Goal: Task Accomplishment & Management: Complete application form

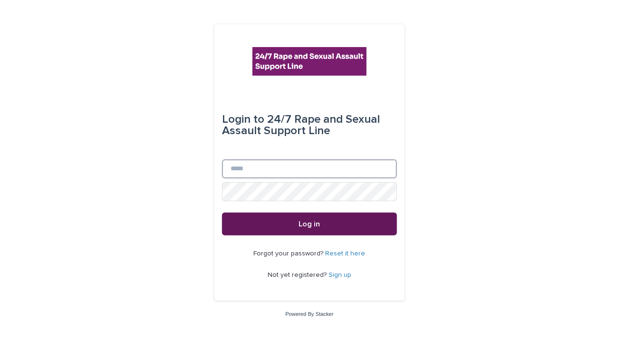
type input "**********"
click at [291, 216] on button "Log in" at bounding box center [309, 224] width 175 height 23
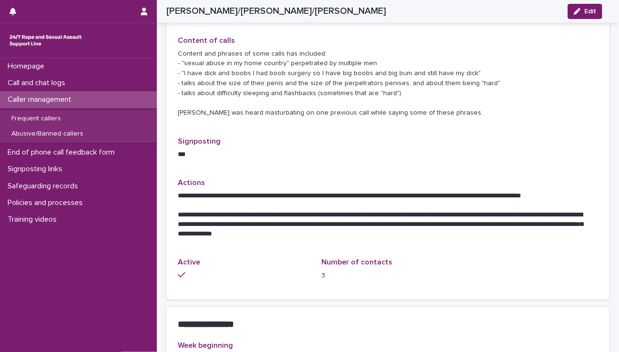
scroll to position [349, 0]
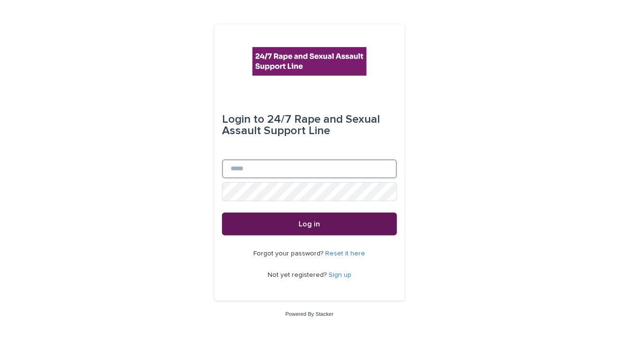
type input "**********"
click at [244, 216] on button "Log in" at bounding box center [309, 224] width 175 height 23
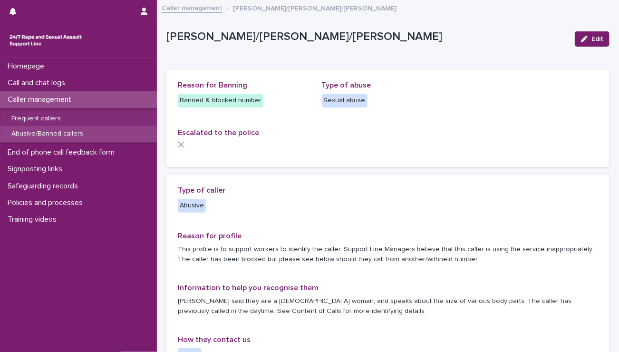
click at [35, 131] on p "Abusive/Banned callers" at bounding box center [47, 134] width 87 height 8
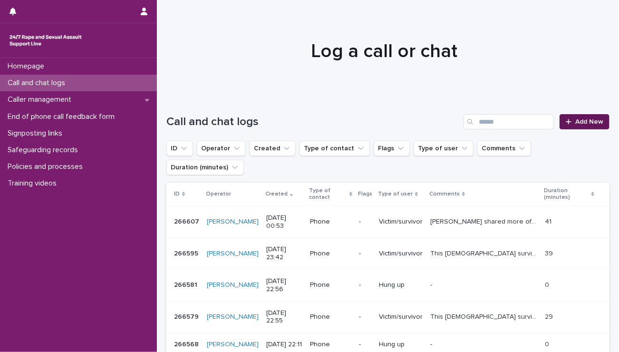
click at [566, 118] on icon at bounding box center [569, 121] width 6 height 7
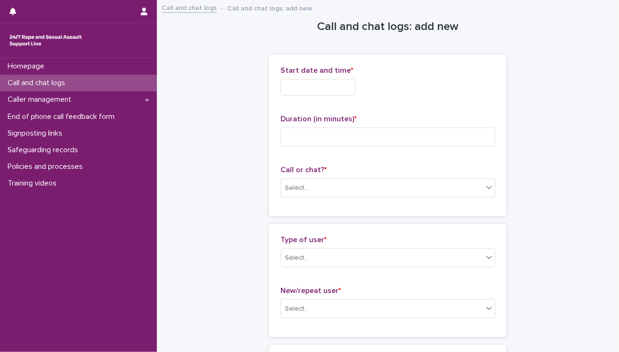
click at [316, 85] on input "text" at bounding box center [318, 87] width 75 height 17
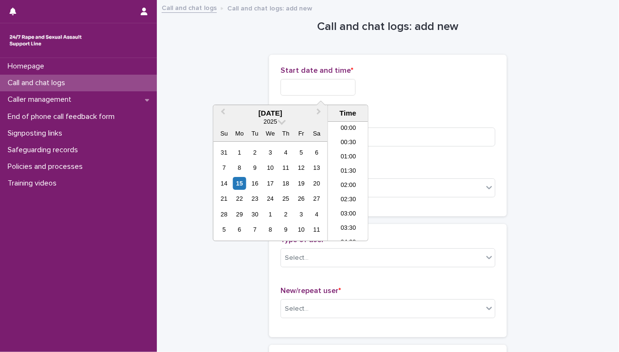
scroll to position [566, 0]
click at [348, 203] on li "22:30" at bounding box center [348, 205] width 40 height 14
drag, startPoint x: 323, startPoint y: 86, endPoint x: 352, endPoint y: 99, distance: 32.4
click at [352, 99] on body "**********" at bounding box center [309, 176] width 619 height 352
type input "**********"
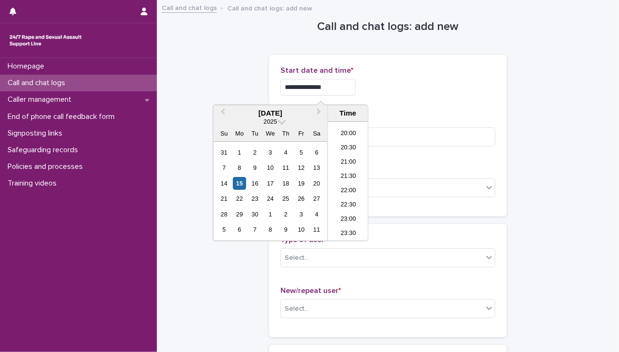
click at [403, 103] on div "**********" at bounding box center [388, 135] width 215 height 139
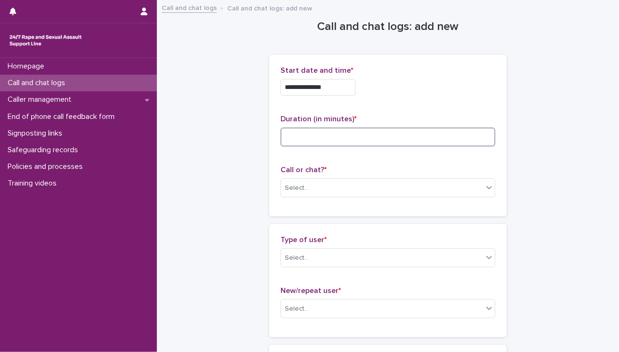
click at [298, 139] on input at bounding box center [388, 136] width 215 height 19
type input "*"
click at [348, 195] on div "Select..." at bounding box center [382, 188] width 202 height 16
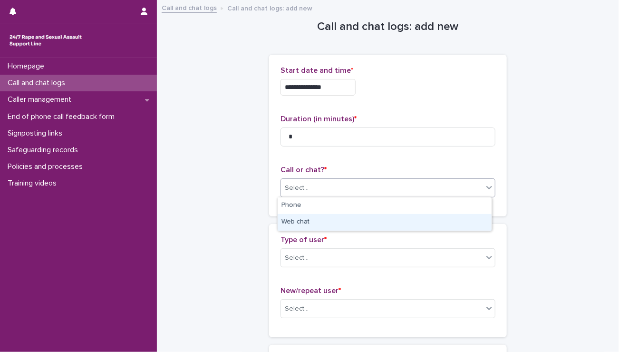
click at [335, 218] on div "Web chat" at bounding box center [385, 222] width 214 height 17
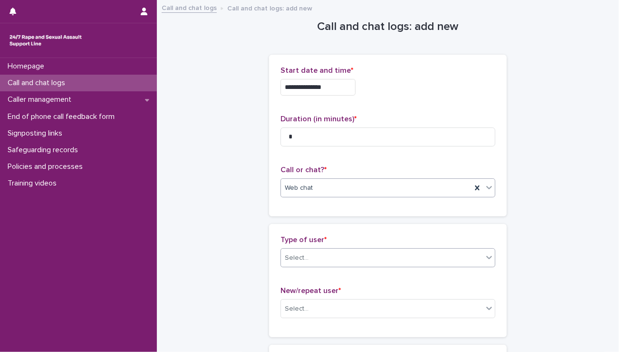
click at [312, 250] on div "Select..." at bounding box center [382, 258] width 202 height 16
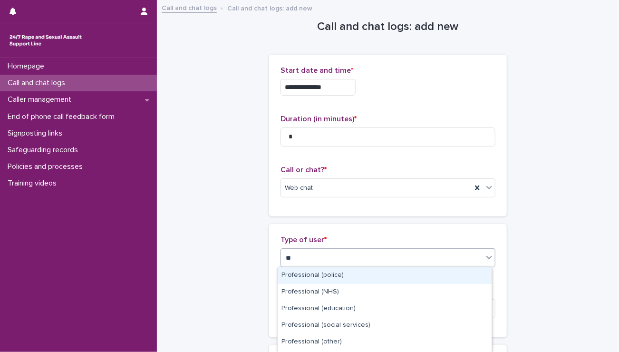
type input "***"
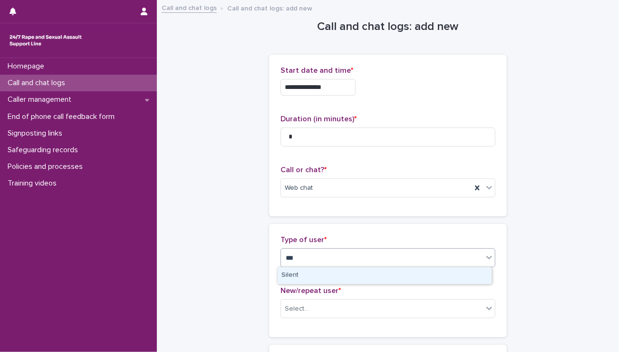
click at [323, 280] on div "Silent" at bounding box center [385, 275] width 214 height 17
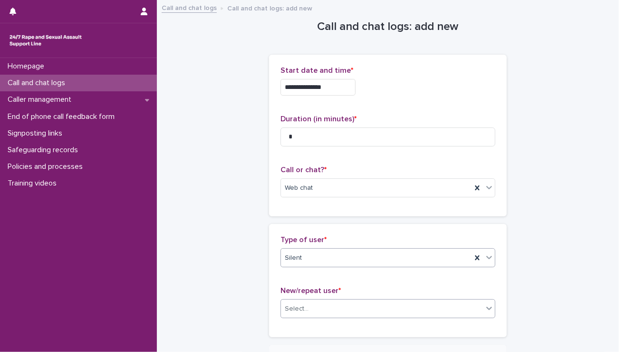
click at [314, 307] on div "Select..." at bounding box center [382, 309] width 202 height 16
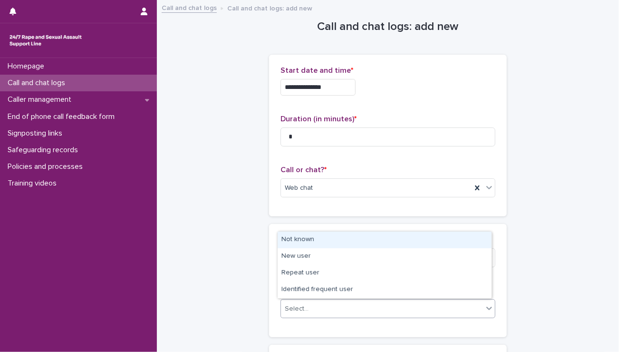
click at [304, 244] on div "Not known" at bounding box center [385, 240] width 214 height 17
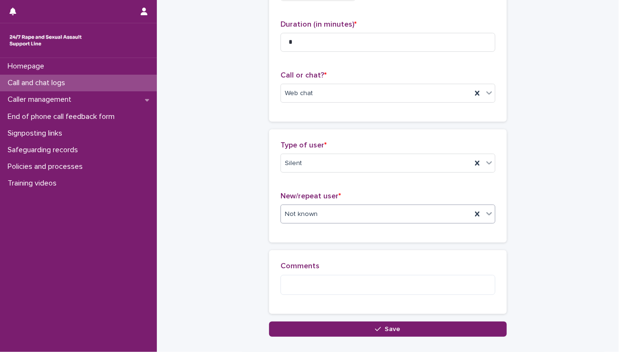
scroll to position [137, 0]
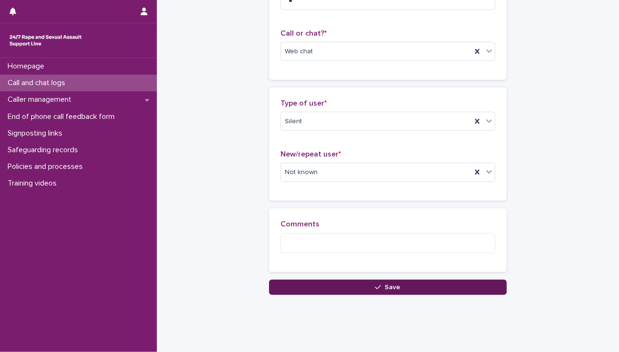
click at [375, 287] on icon "button" at bounding box center [378, 287] width 6 height 4
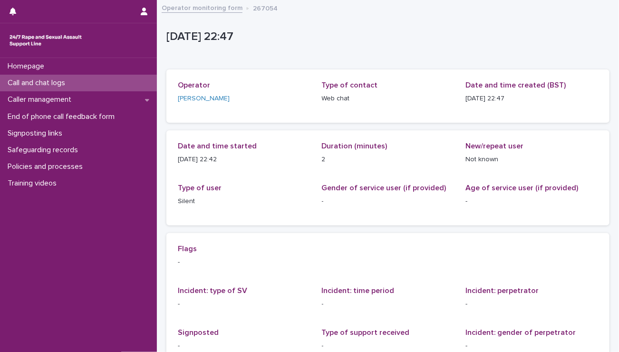
click at [78, 87] on div "Call and chat logs" at bounding box center [78, 83] width 157 height 17
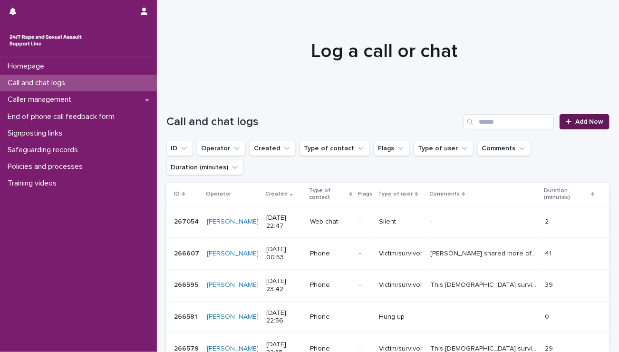
click at [560, 119] on link "Add New" at bounding box center [585, 121] width 50 height 15
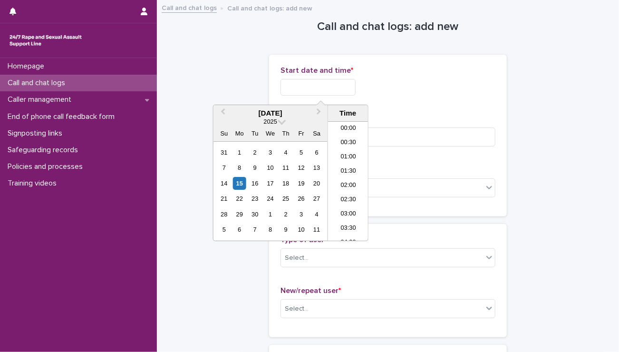
click at [298, 81] on input "text" at bounding box center [318, 87] width 75 height 17
click at [346, 204] on li "22:30" at bounding box center [348, 205] width 40 height 14
drag, startPoint x: 323, startPoint y: 87, endPoint x: 371, endPoint y: 95, distance: 48.2
click at [371, 95] on div "**********" at bounding box center [388, 87] width 215 height 17
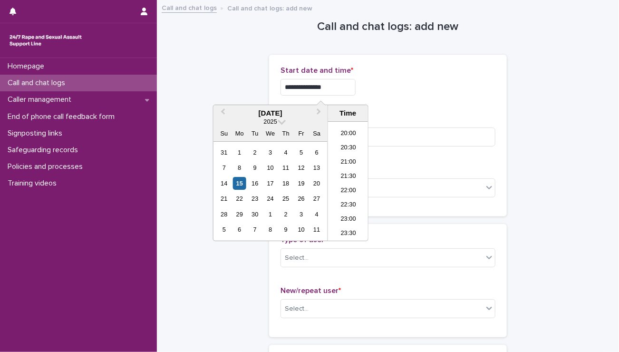
type input "**********"
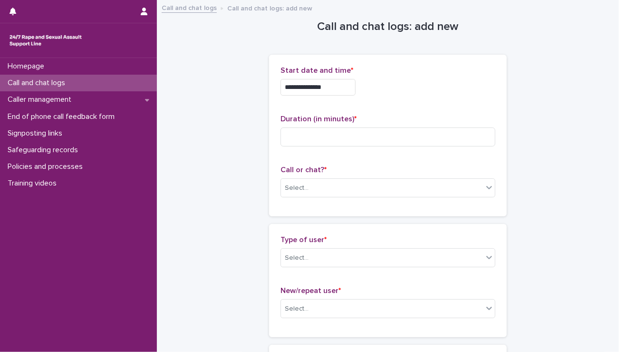
click at [399, 99] on div "**********" at bounding box center [388, 84] width 215 height 37
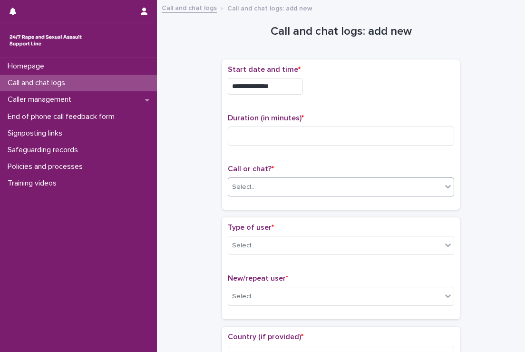
click at [249, 186] on div "Select..." at bounding box center [244, 187] width 24 height 10
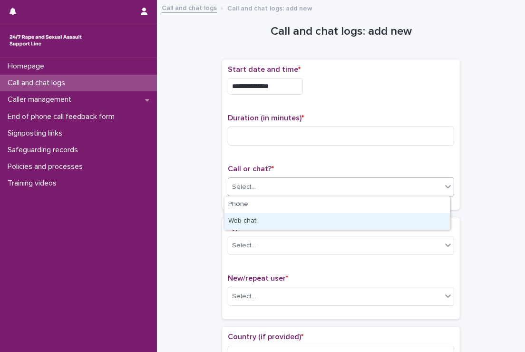
click at [244, 218] on div "Web chat" at bounding box center [337, 221] width 225 height 17
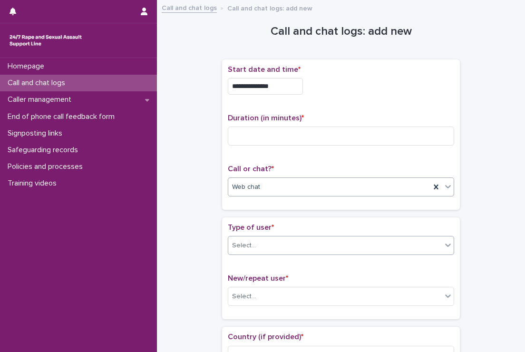
click at [259, 245] on div "Select..." at bounding box center [335, 246] width 214 height 16
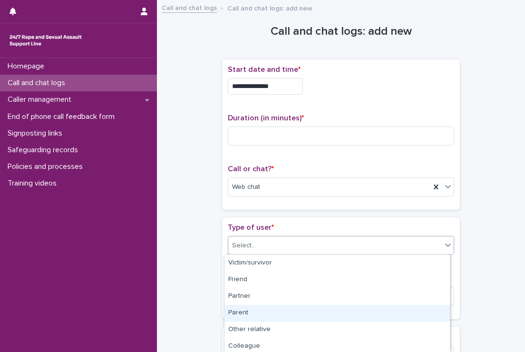
click at [244, 308] on div "Parent" at bounding box center [337, 313] width 225 height 17
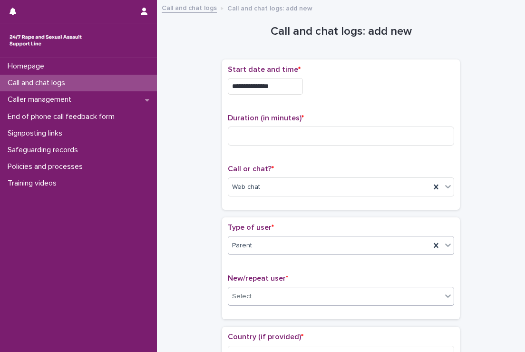
click at [257, 294] on input "text" at bounding box center [257, 297] width 1 height 8
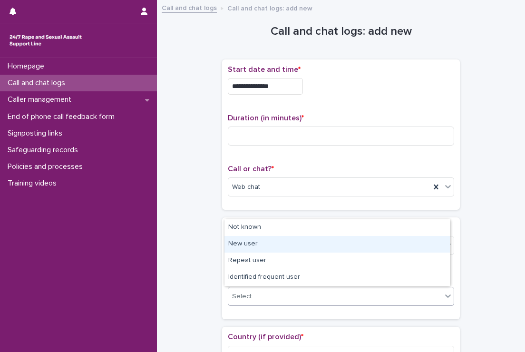
click at [240, 249] on div "New user" at bounding box center [337, 244] width 225 height 17
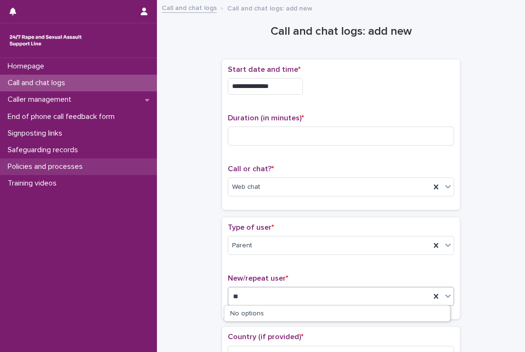
type input "***"
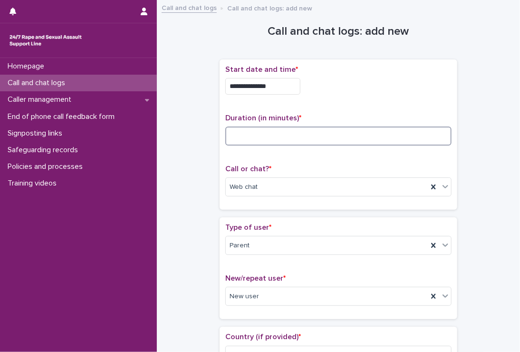
click at [235, 133] on input at bounding box center [338, 136] width 226 height 19
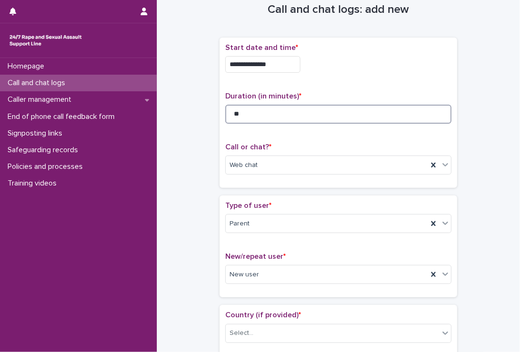
scroll to position [48, 0]
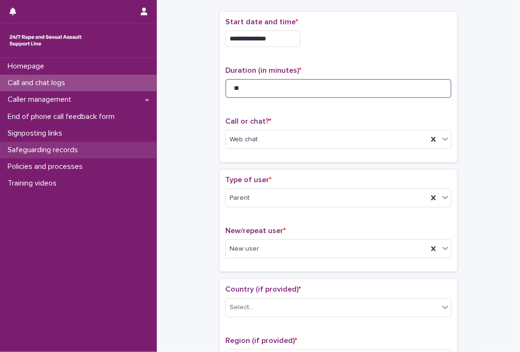
type input "**"
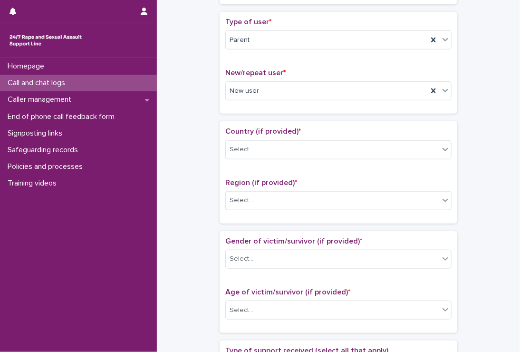
scroll to position [204, 0]
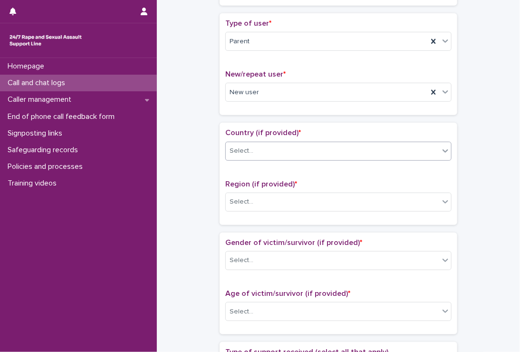
click at [262, 150] on div "Select..." at bounding box center [333, 151] width 214 height 16
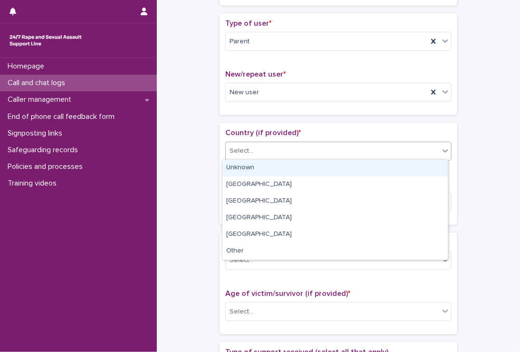
click at [250, 165] on div "Unknown" at bounding box center [335, 168] width 225 height 17
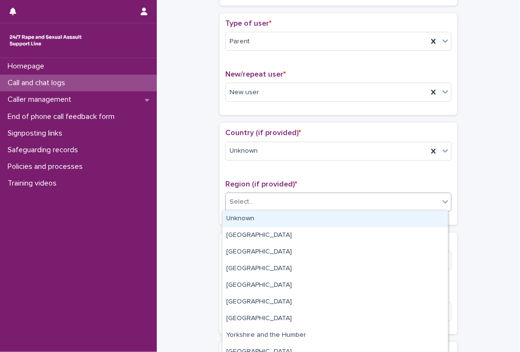
click at [245, 198] on div "Select..." at bounding box center [242, 202] width 24 height 10
click at [239, 218] on div "Unknown" at bounding box center [335, 219] width 225 height 17
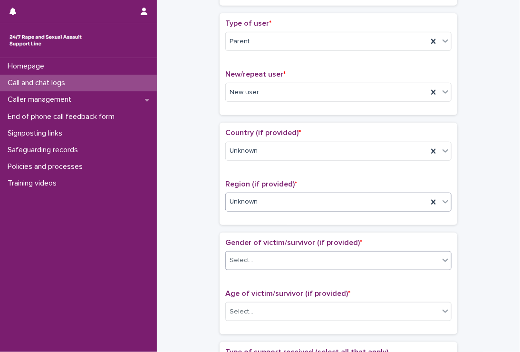
click at [241, 256] on div "Select..." at bounding box center [242, 260] width 24 height 10
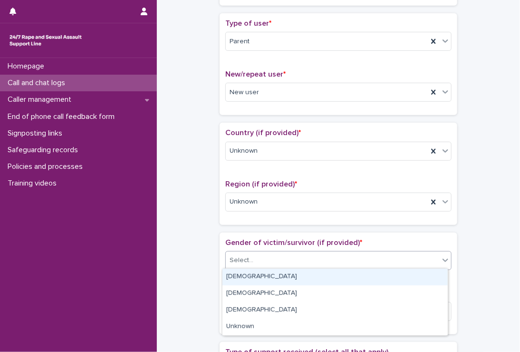
click at [234, 279] on div "Female" at bounding box center [335, 277] width 225 height 17
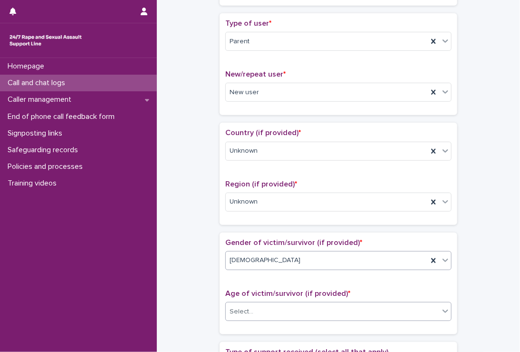
click at [230, 307] on div "Select..." at bounding box center [242, 312] width 24 height 10
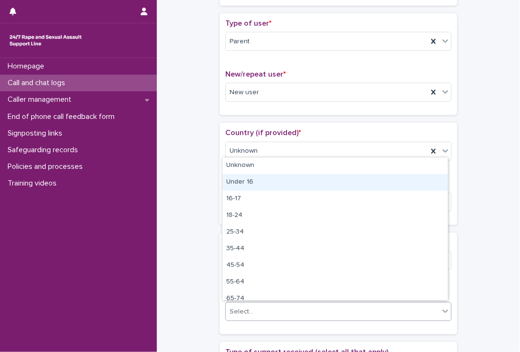
click at [240, 175] on div "Under 16" at bounding box center [335, 182] width 225 height 17
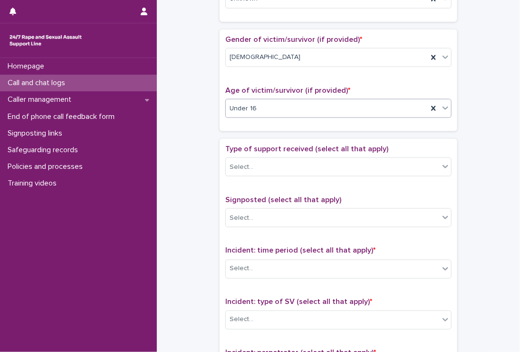
scroll to position [416, 0]
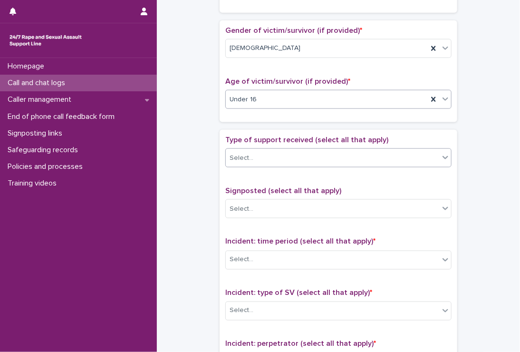
click at [277, 160] on div "Select..." at bounding box center [333, 158] width 214 height 16
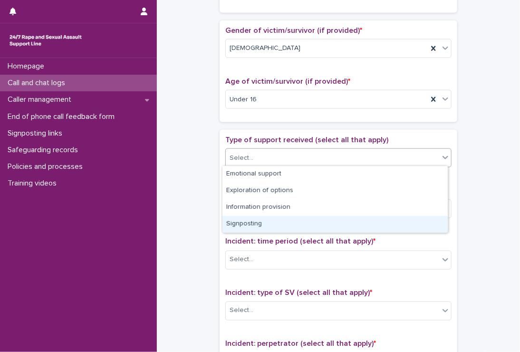
click at [236, 218] on div "Signposting" at bounding box center [335, 224] width 225 height 17
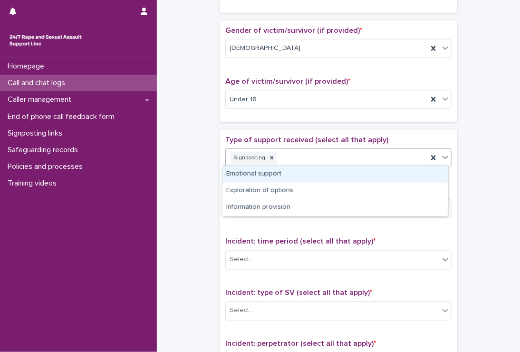
click at [295, 160] on div "Signposting" at bounding box center [327, 158] width 202 height 17
click at [264, 175] on div "Emotional support" at bounding box center [335, 174] width 225 height 17
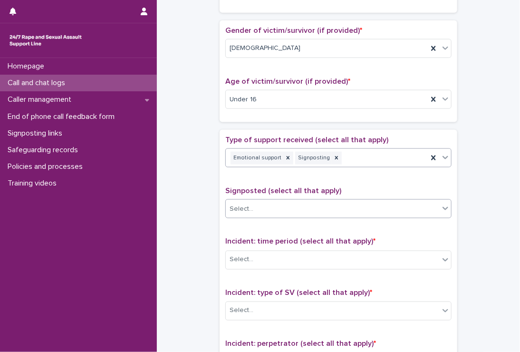
click at [240, 204] on div "Select..." at bounding box center [242, 209] width 24 height 10
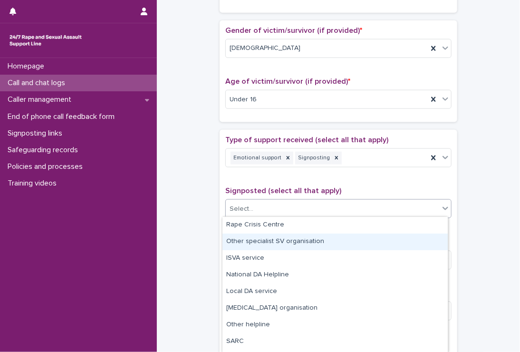
click at [352, 244] on div "Other specialist SV organisation" at bounding box center [335, 242] width 225 height 17
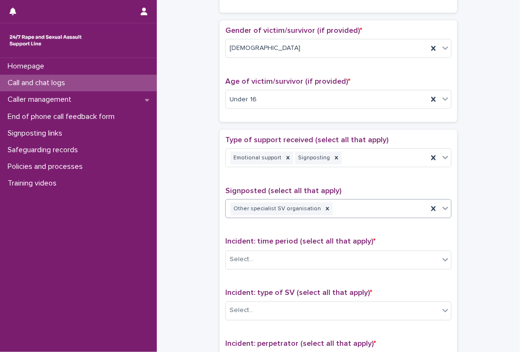
click at [443, 206] on icon at bounding box center [446, 209] width 10 height 10
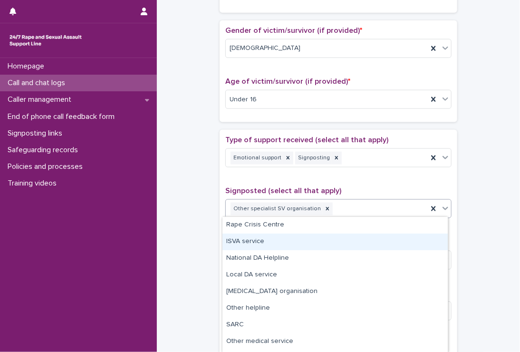
scroll to position [48, 0]
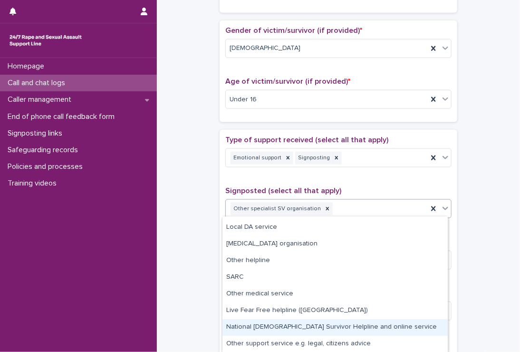
click at [321, 324] on div "National Male Survivor Helpline and online service" at bounding box center [335, 327] width 225 height 17
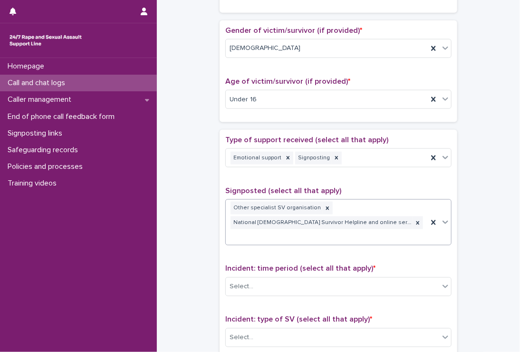
scroll to position [422, 0]
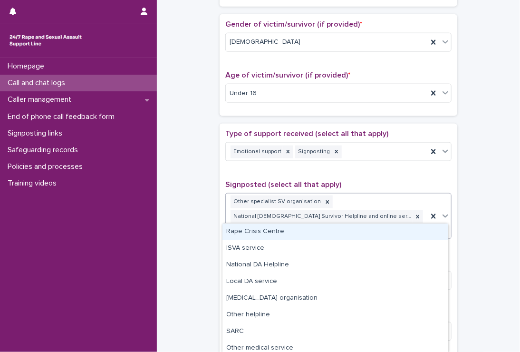
click at [396, 204] on div "Other specialist SV organisation National Male Survivor Helpline and online ser…" at bounding box center [327, 216] width 202 height 45
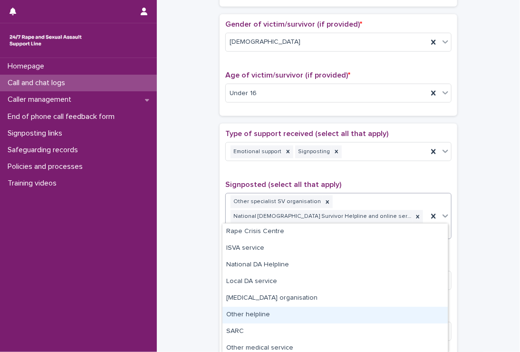
click at [308, 312] on div "Other helpline" at bounding box center [335, 315] width 225 height 17
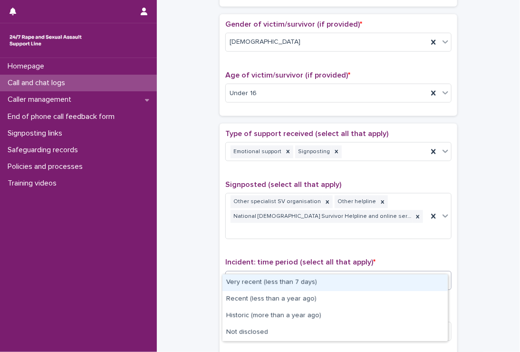
click at [323, 273] on div "Select..." at bounding box center [333, 281] width 214 height 16
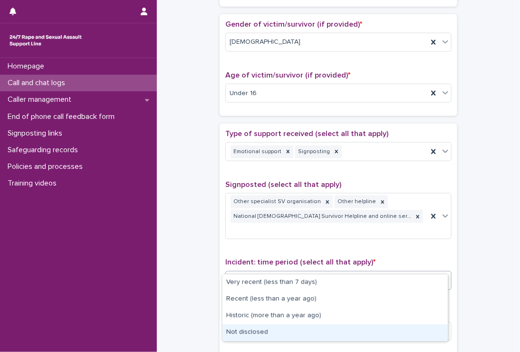
click at [280, 325] on div "Not disclosed" at bounding box center [335, 332] width 225 height 17
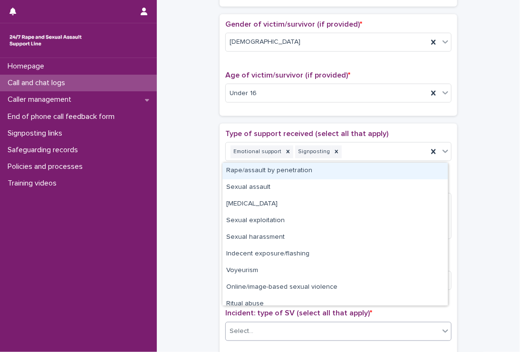
click at [278, 324] on div "Select..." at bounding box center [333, 332] width 214 height 16
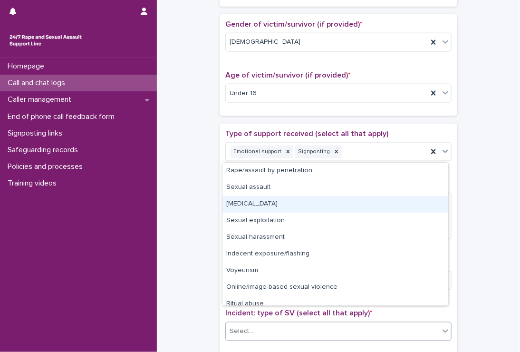
click at [241, 200] on div "Child sexual abuse" at bounding box center [335, 204] width 225 height 17
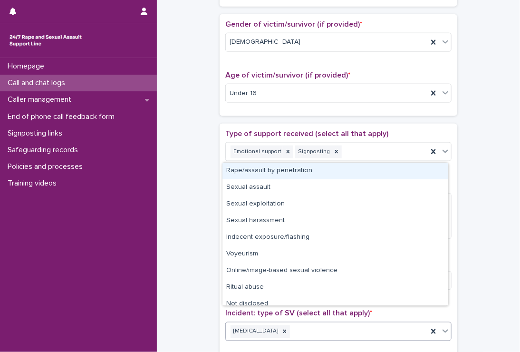
click at [314, 323] on div "Child sexual abuse" at bounding box center [327, 331] width 202 height 17
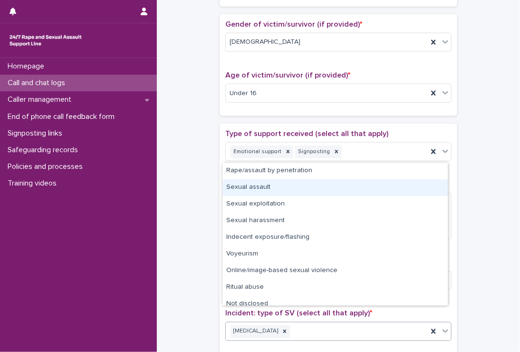
click at [297, 191] on div "Sexual assault" at bounding box center [335, 187] width 225 height 17
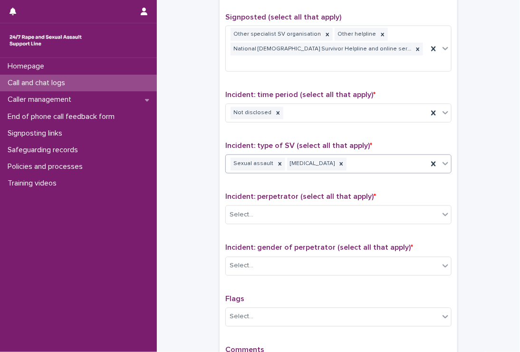
scroll to position [595, 0]
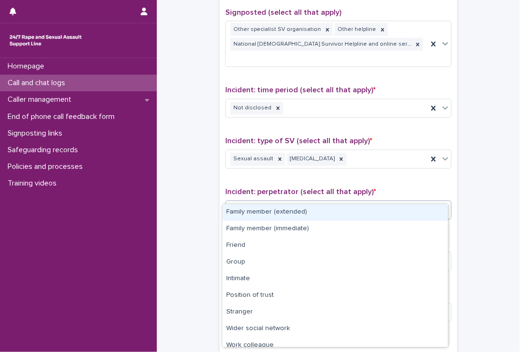
click at [244, 206] on div "Select..." at bounding box center [242, 211] width 24 height 10
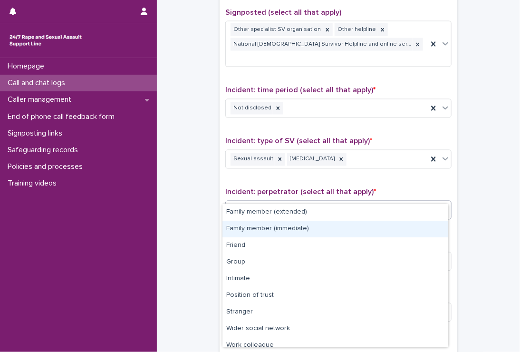
click at [247, 230] on div "Family member (immediate)" at bounding box center [335, 229] width 225 height 17
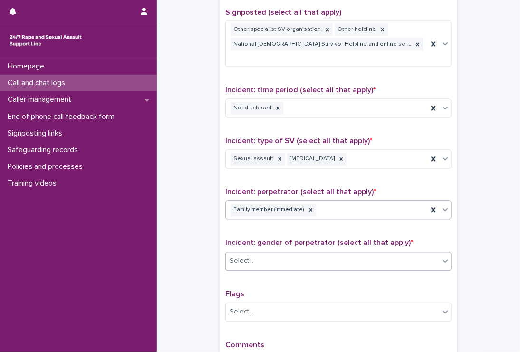
click at [247, 254] on div "Select..." at bounding box center [333, 262] width 214 height 16
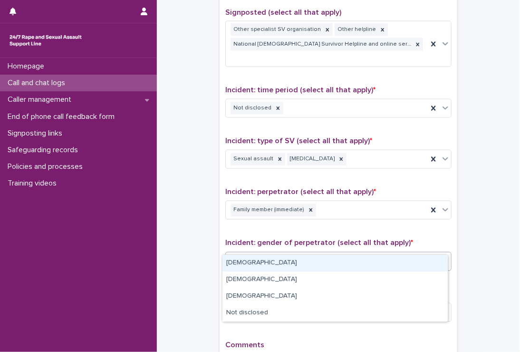
click at [240, 264] on div "Male" at bounding box center [335, 263] width 225 height 17
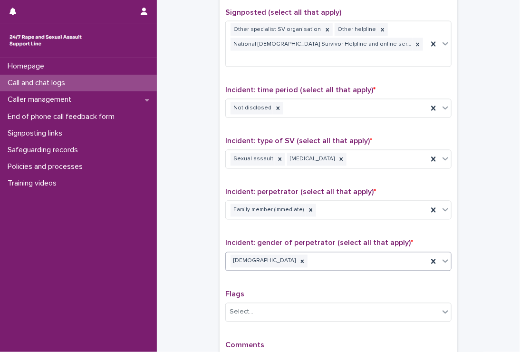
type textarea "****"
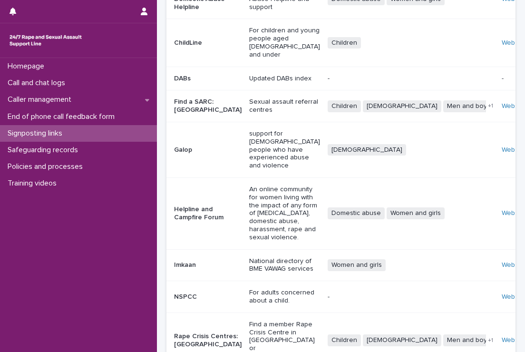
scroll to position [150, 0]
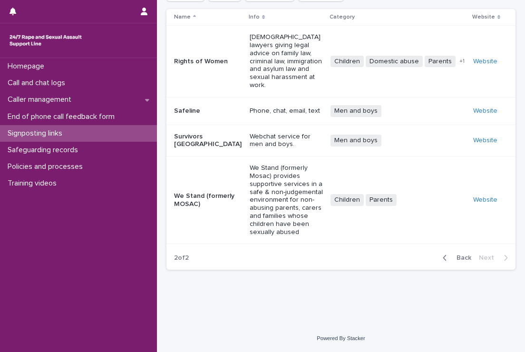
scroll to position [40, 0]
